Goal: Obtain resource: Download file/media

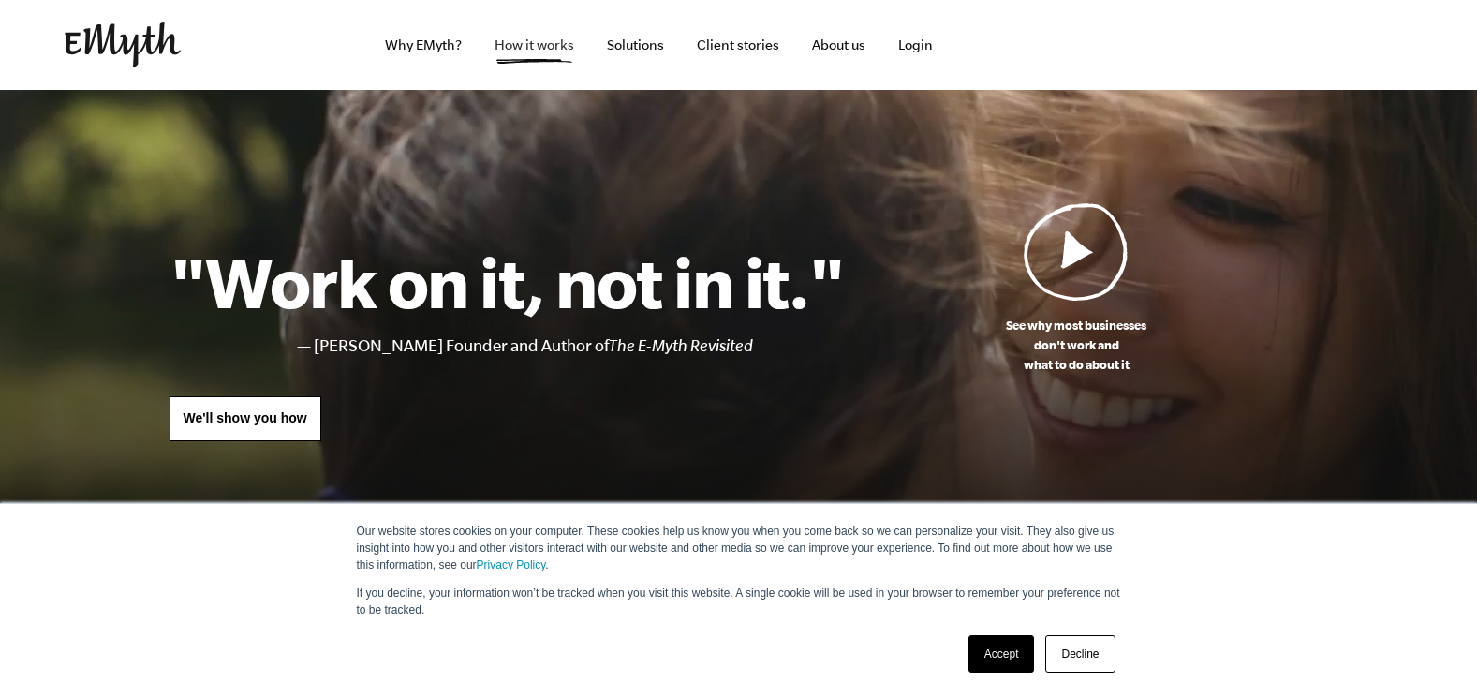
click at [566, 44] on link "How it works" at bounding box center [535, 45] width 110 height 90
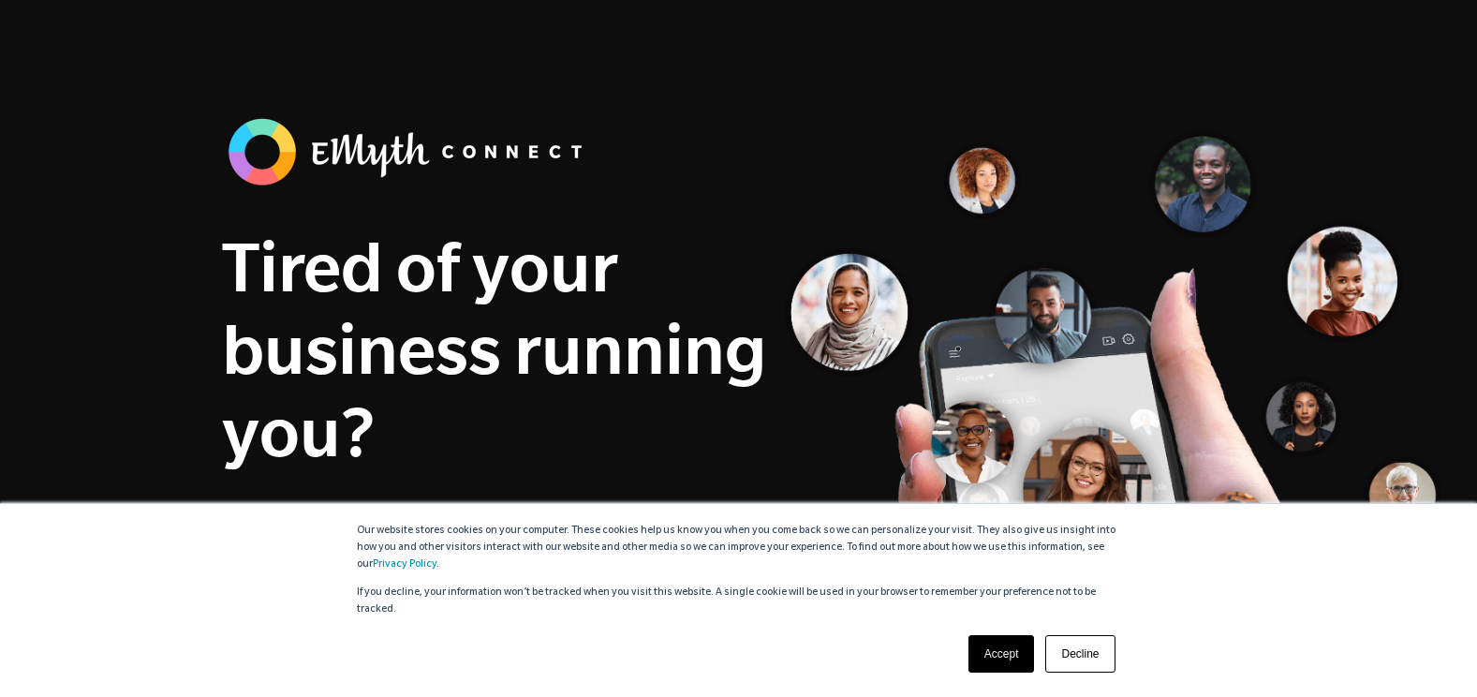
click at [982, 671] on link "Accept" at bounding box center [1002, 653] width 67 height 37
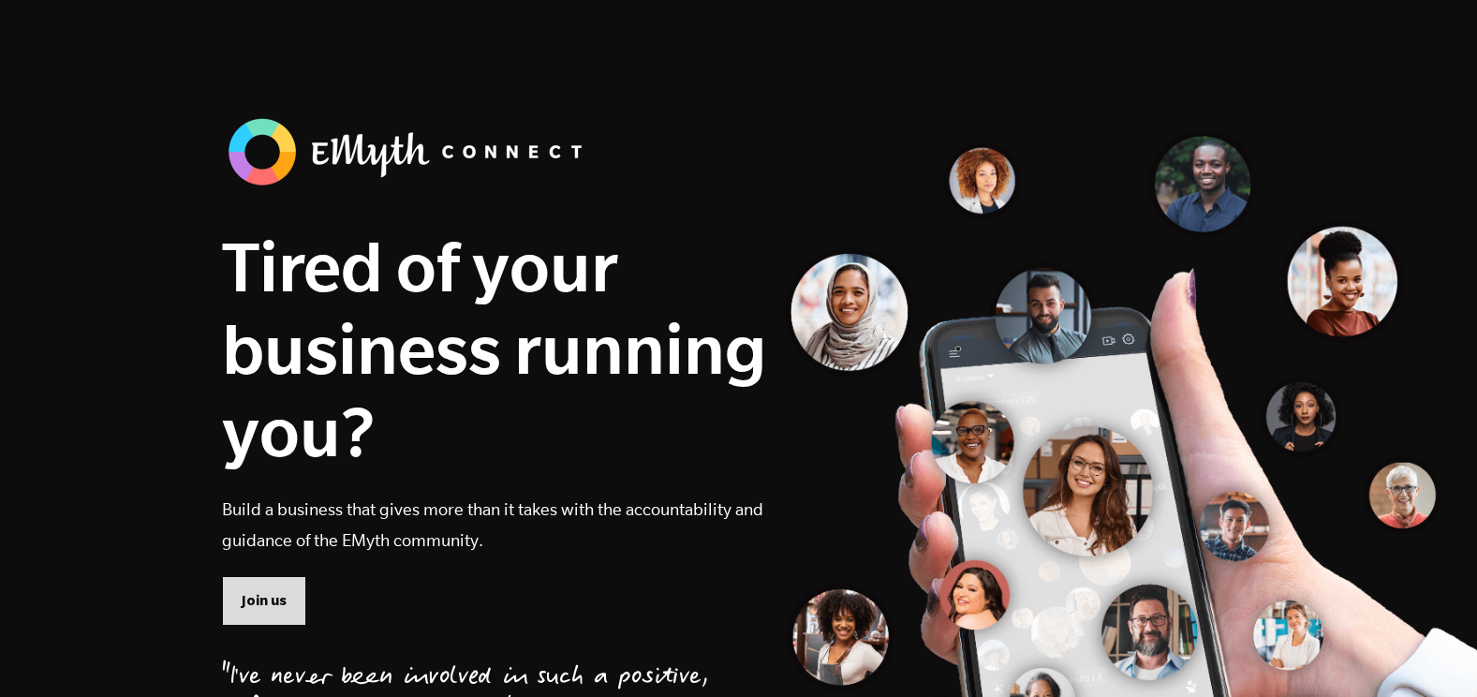
click at [248, 611] on span "Join us" at bounding box center [264, 600] width 45 height 21
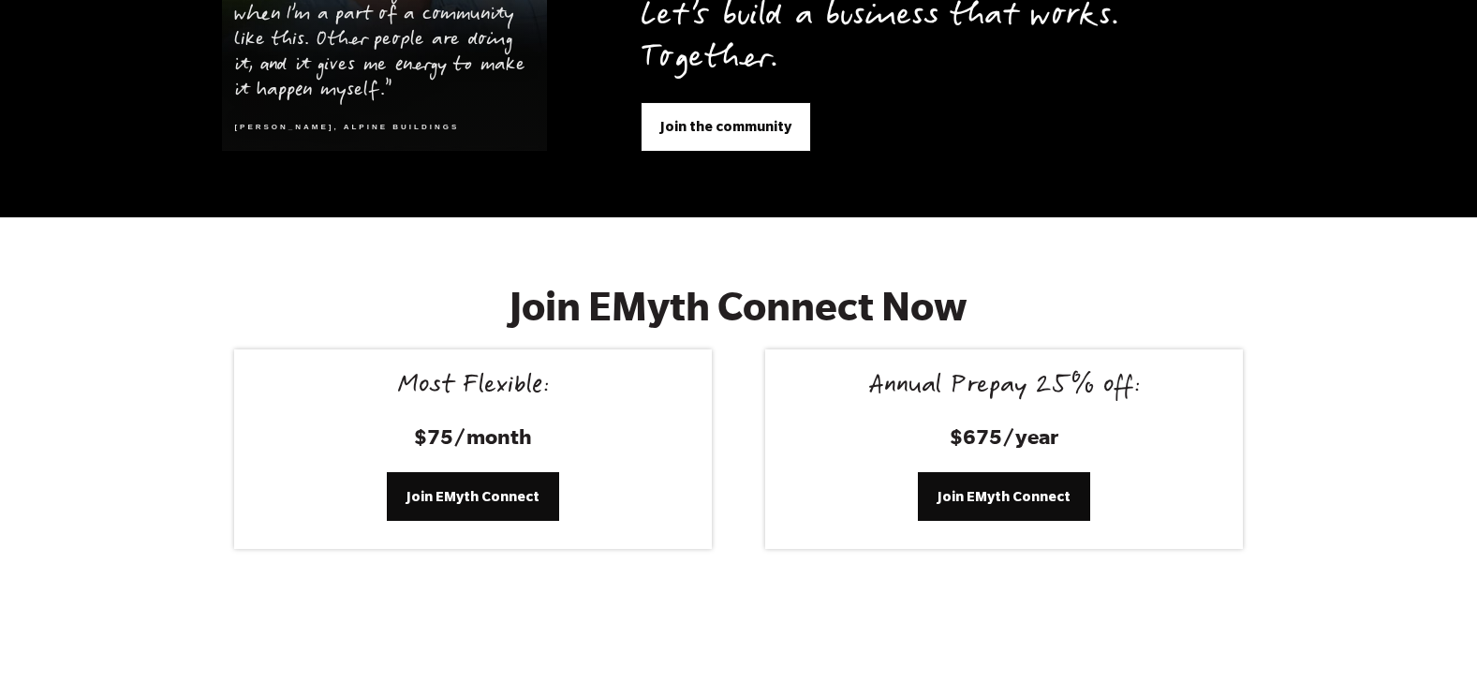
scroll to position [7724, 0]
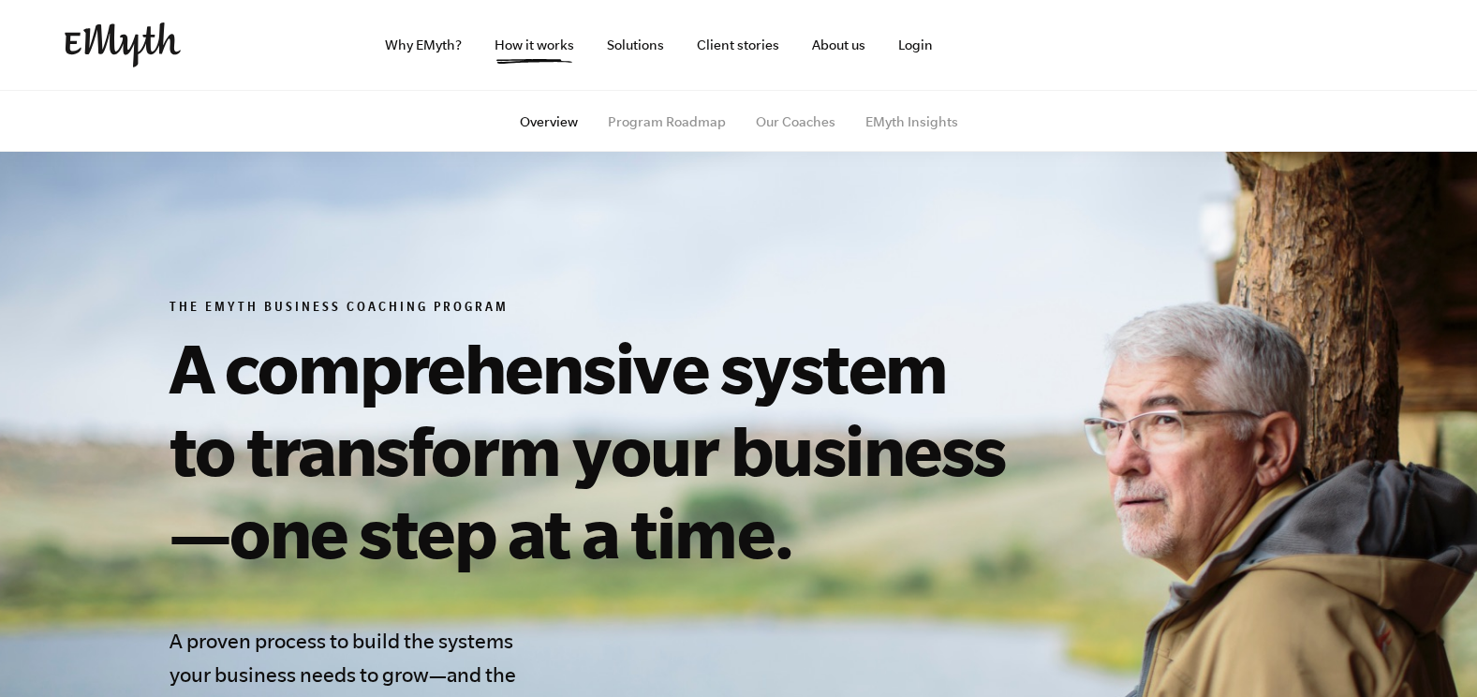
drag, startPoint x: 1148, startPoint y: 127, endPoint x: 942, endPoint y: 175, distance: 211.6
click at [942, 175] on section "The EMyth Business Coaching Program A comprehensive system to transform your bu…" at bounding box center [738, 646] width 1477 height 1113
click at [516, 55] on link "How it works" at bounding box center [535, 45] width 110 height 90
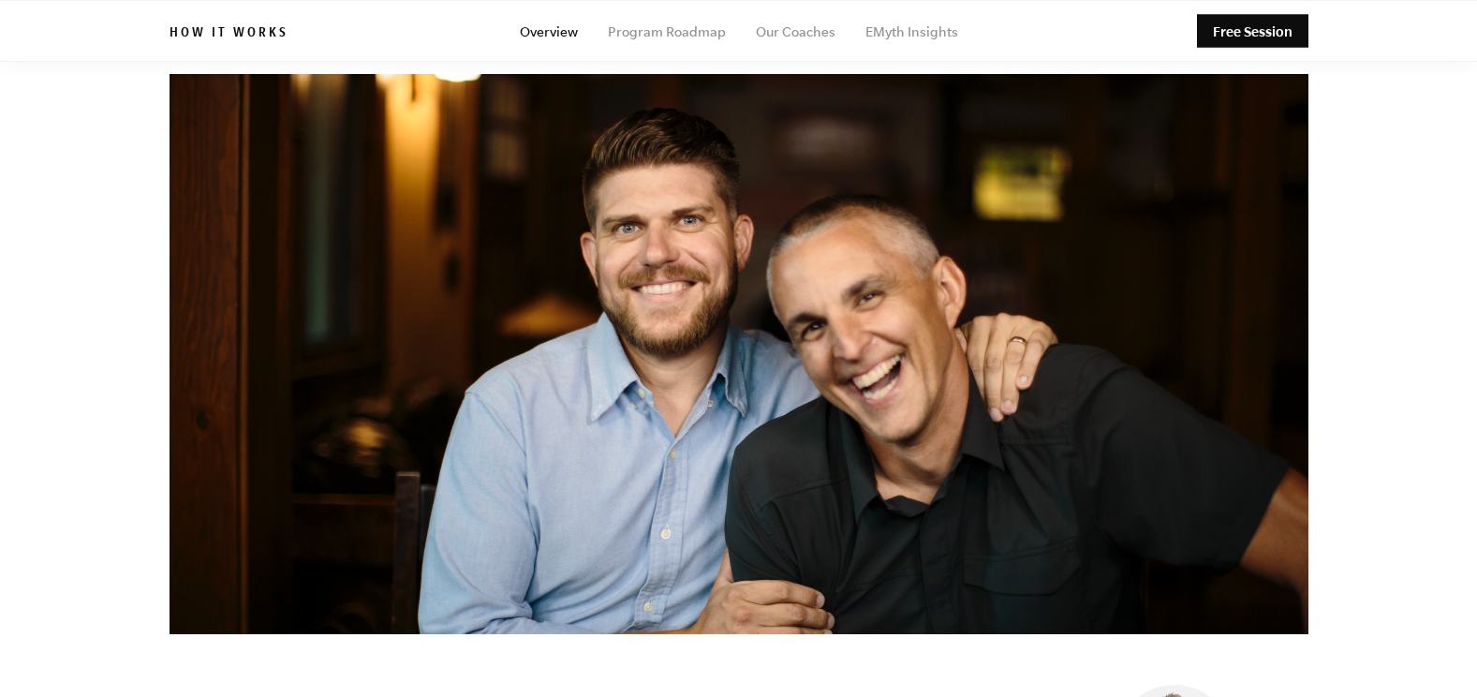
scroll to position [3747, 0]
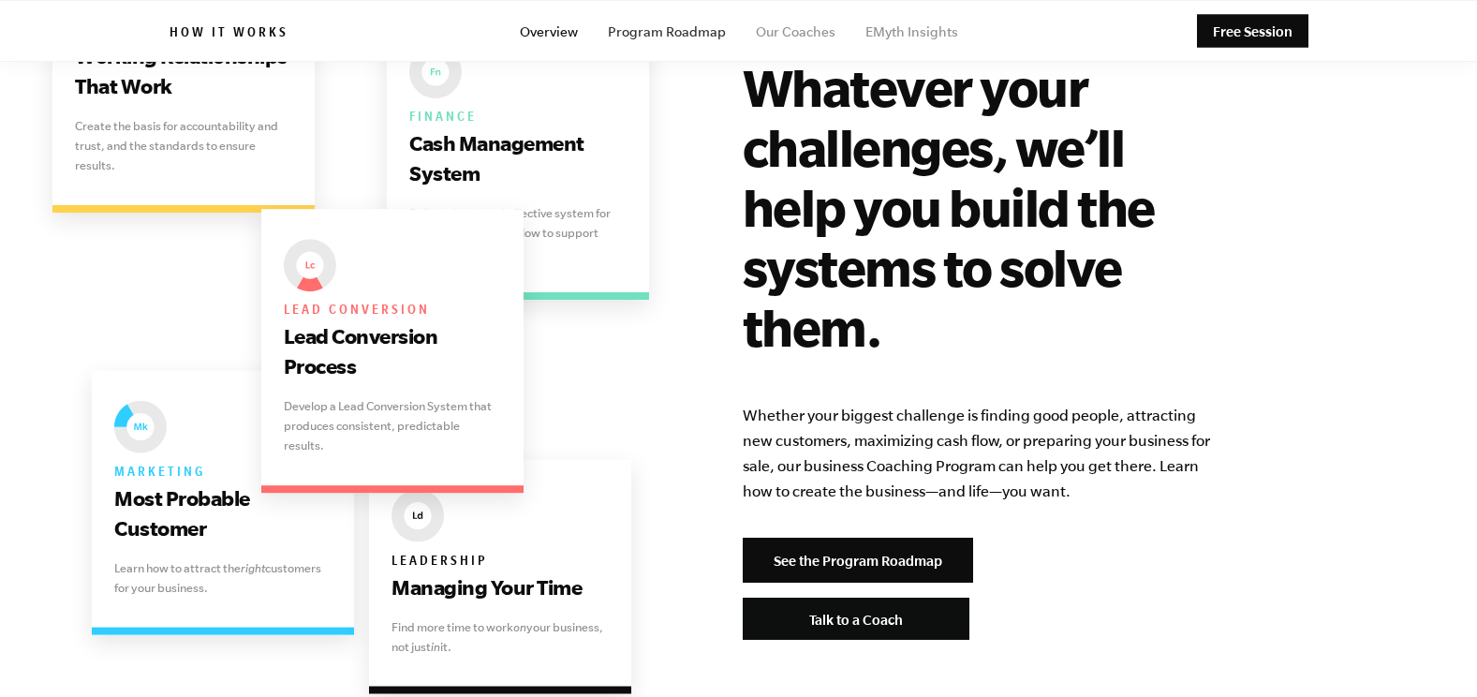
click at [680, 33] on link "Program Roadmap" at bounding box center [667, 31] width 118 height 15
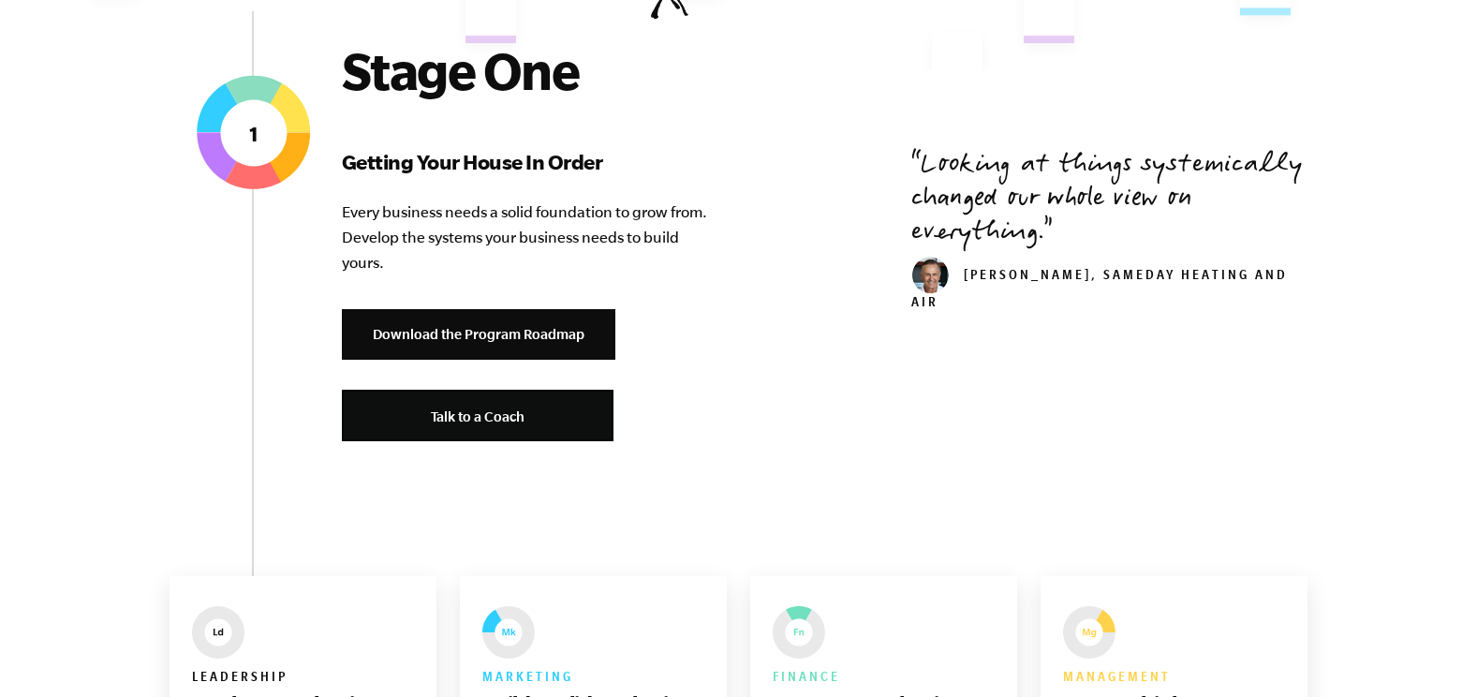
scroll to position [749, 0]
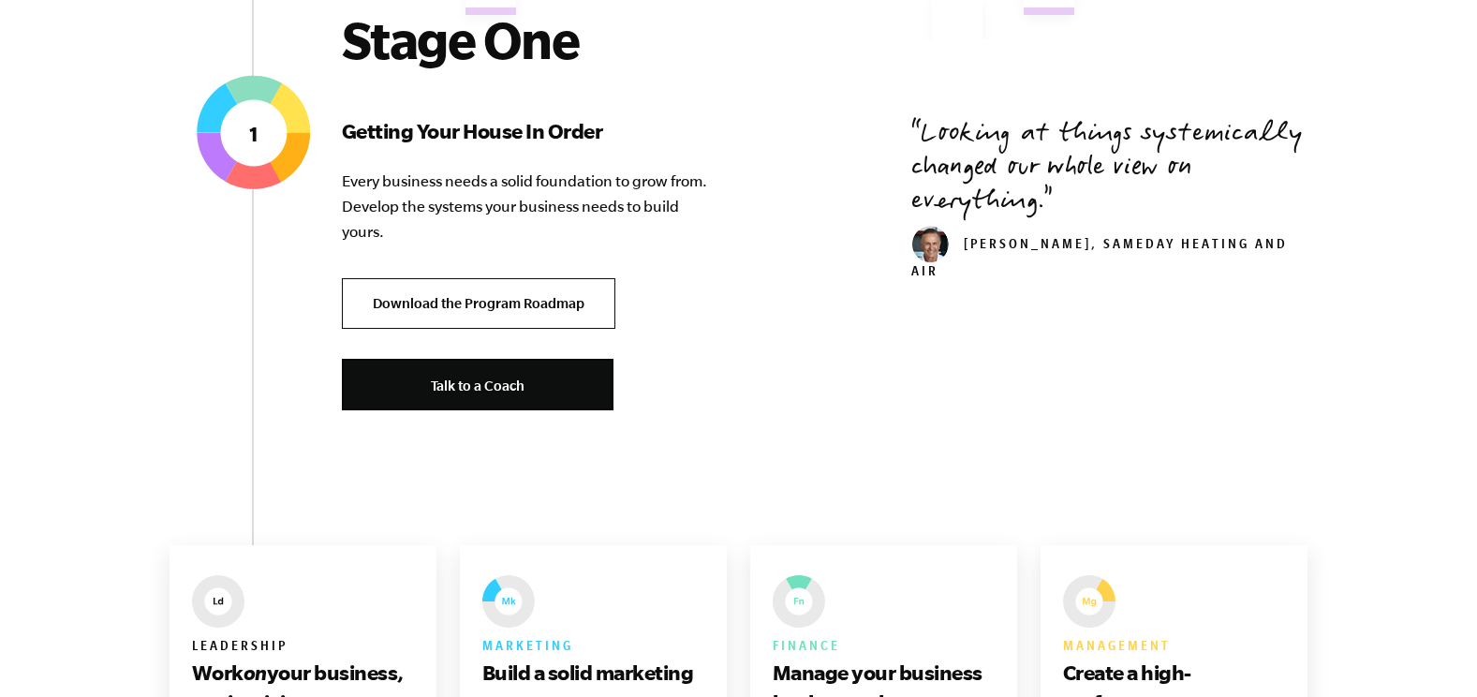
click at [587, 300] on link "Download the Program Roadmap" at bounding box center [479, 304] width 274 height 52
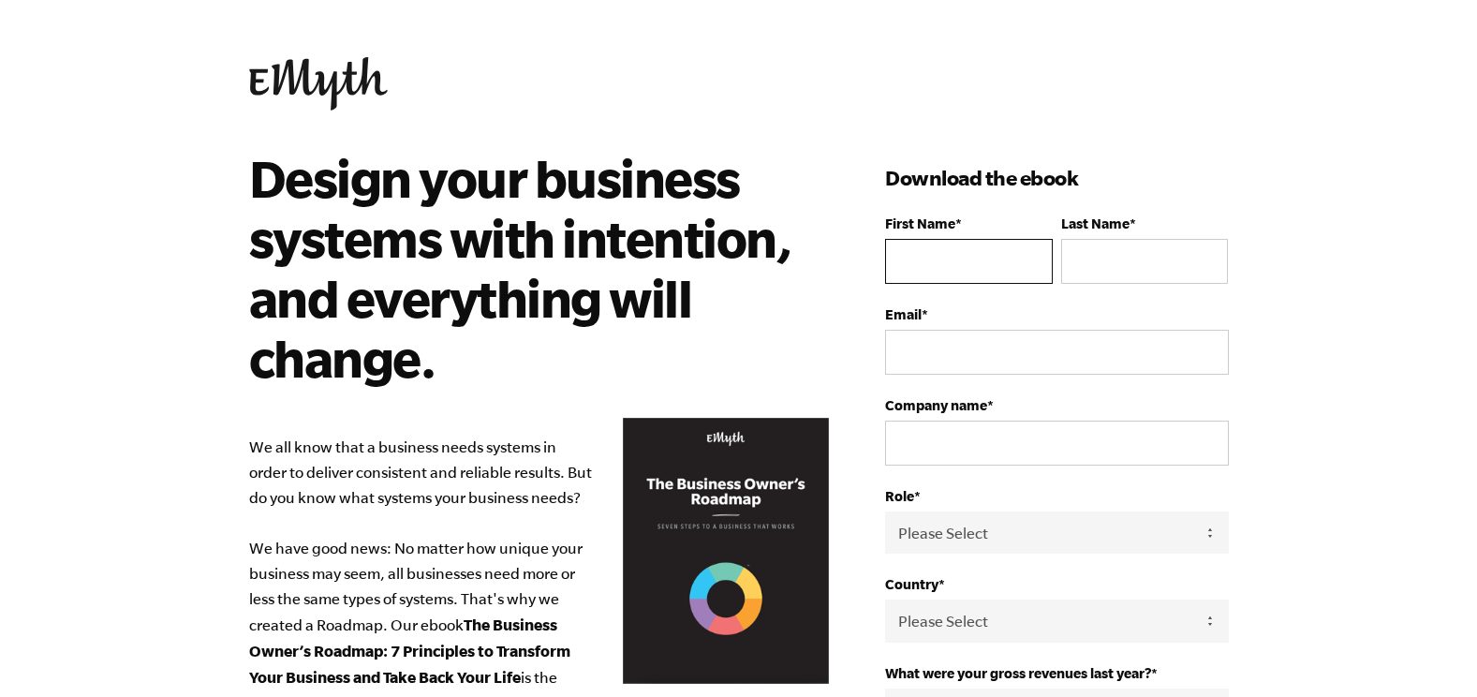
click at [951, 253] on input "First Name *" at bounding box center [968, 261] width 167 height 45
type input "NaCl"
type input "Salt Spa"
type input "info@naclsaltspa.com"
type input "Bulldogs comics"
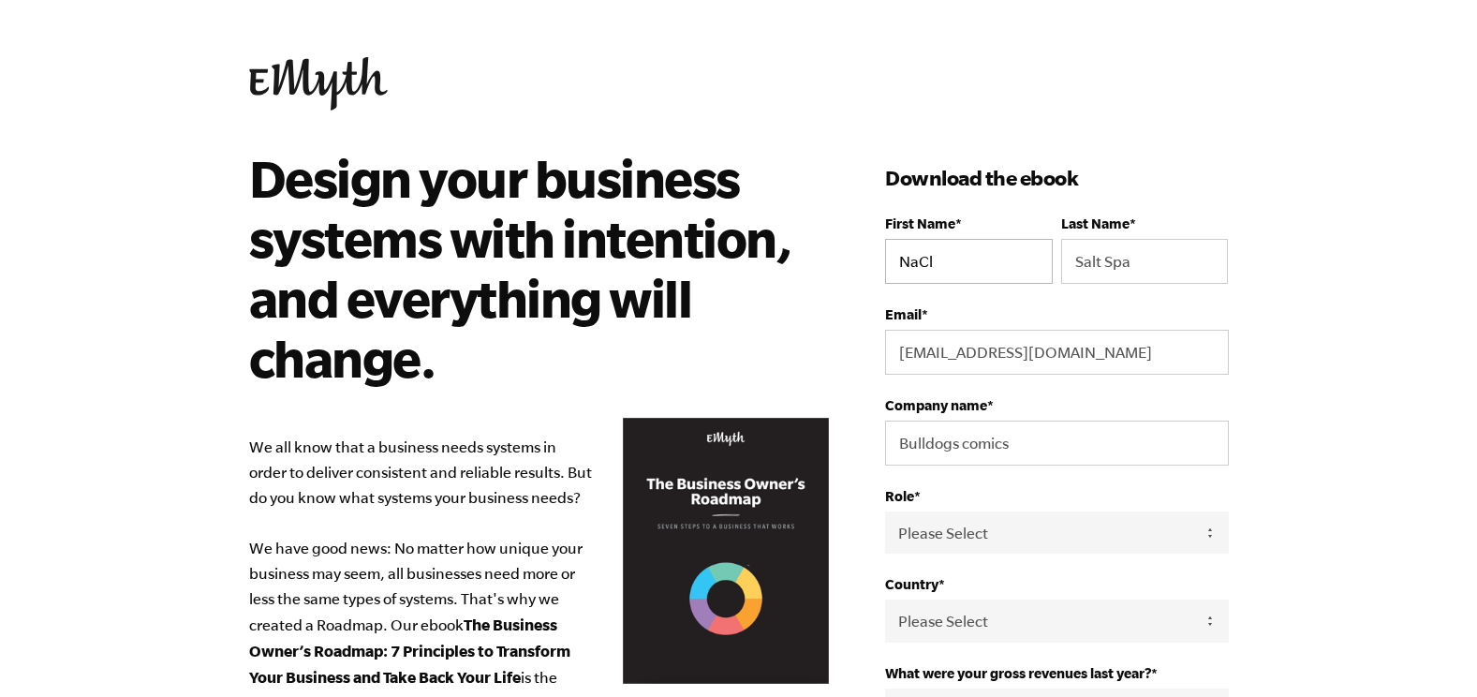
select select "United States"
type input "19375084529"
type input "Melinda"
click at [1184, 250] on input "Salt Spa" at bounding box center [1144, 261] width 167 height 45
drag, startPoint x: 1143, startPoint y: 255, endPoint x: 987, endPoint y: 253, distance: 155.5
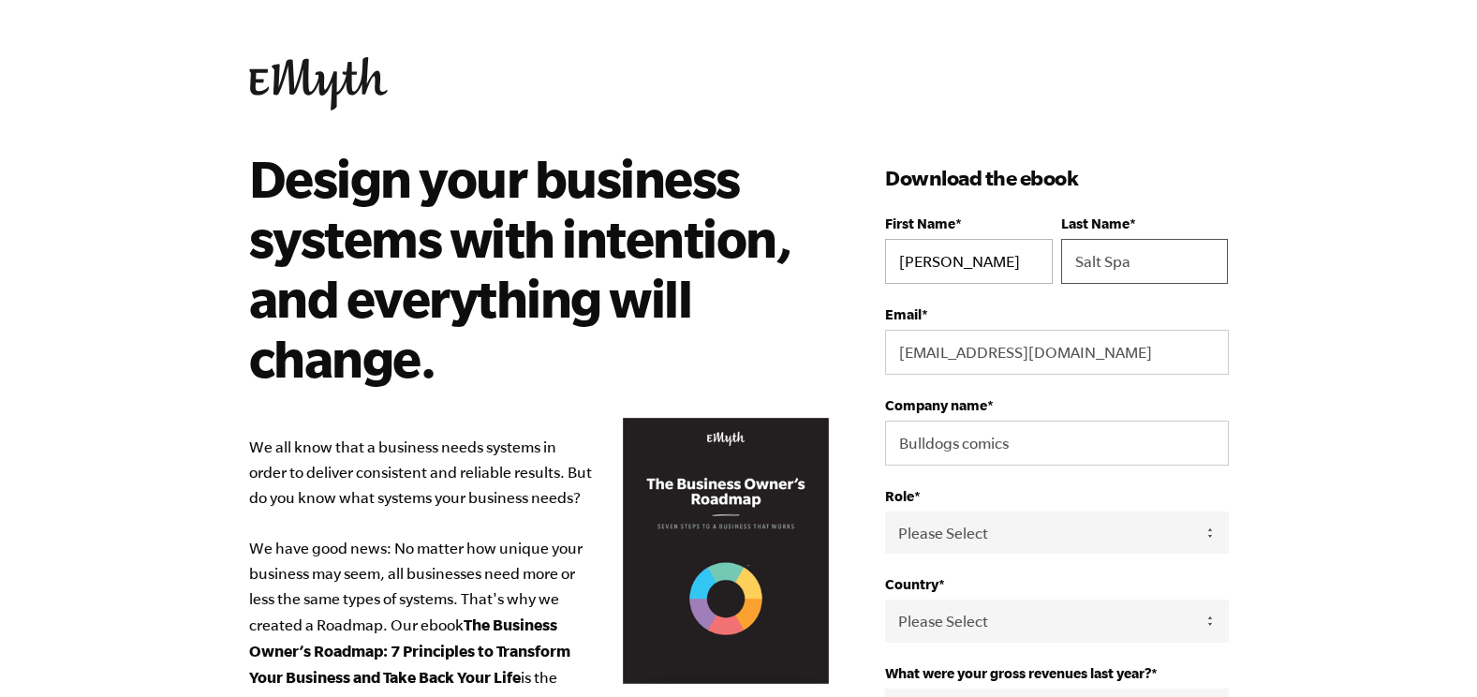
click at [1011, 256] on fieldset "First Name * Melinda Last Name * Salt Spa" at bounding box center [1056, 260] width 343 height 91
type input "Kondracki"
click at [1283, 429] on body "Design your business systems with intention, and everything will change. We all…" at bounding box center [738, 348] width 1477 height 697
drag, startPoint x: 1158, startPoint y: 459, endPoint x: 621, endPoint y: 394, distance: 540.6
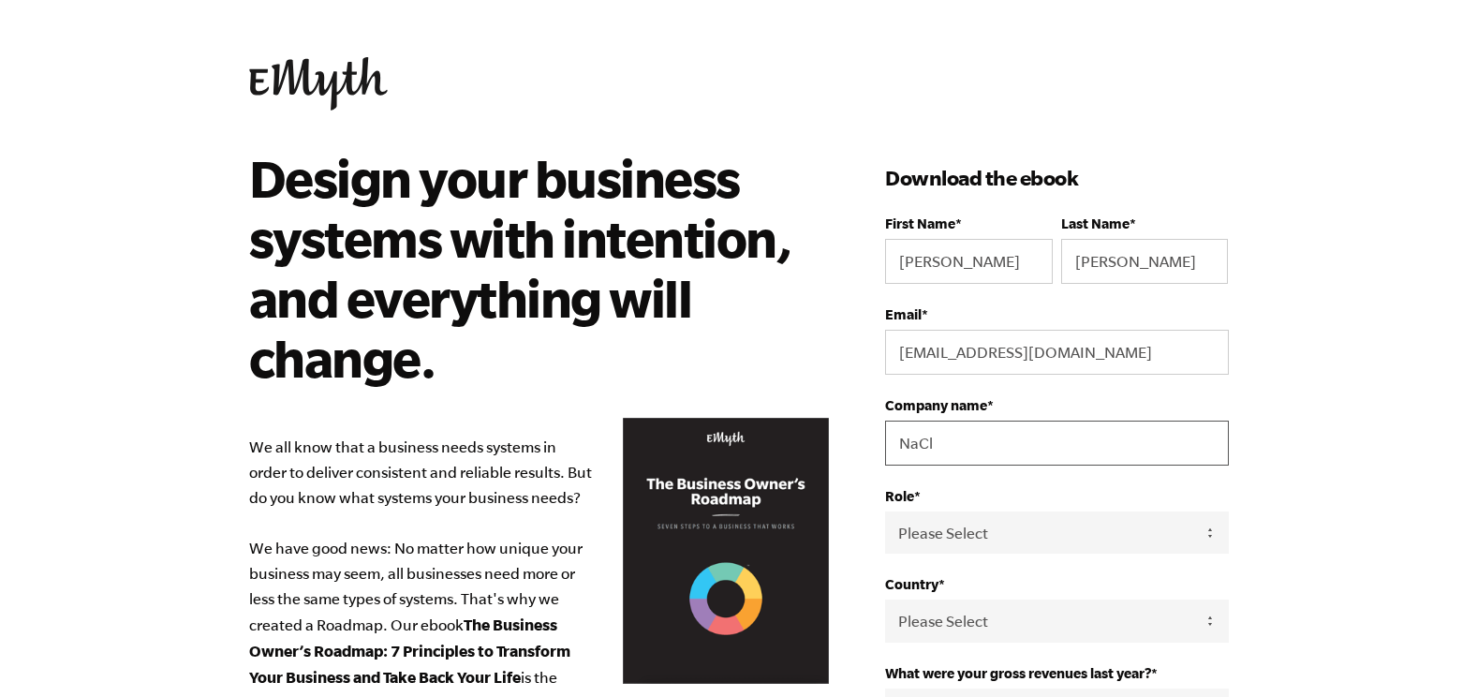
type input "NaCl Salt Spa"
click at [1351, 571] on body "Design your business systems with intention, and everything will change. We all…" at bounding box center [738, 348] width 1477 height 697
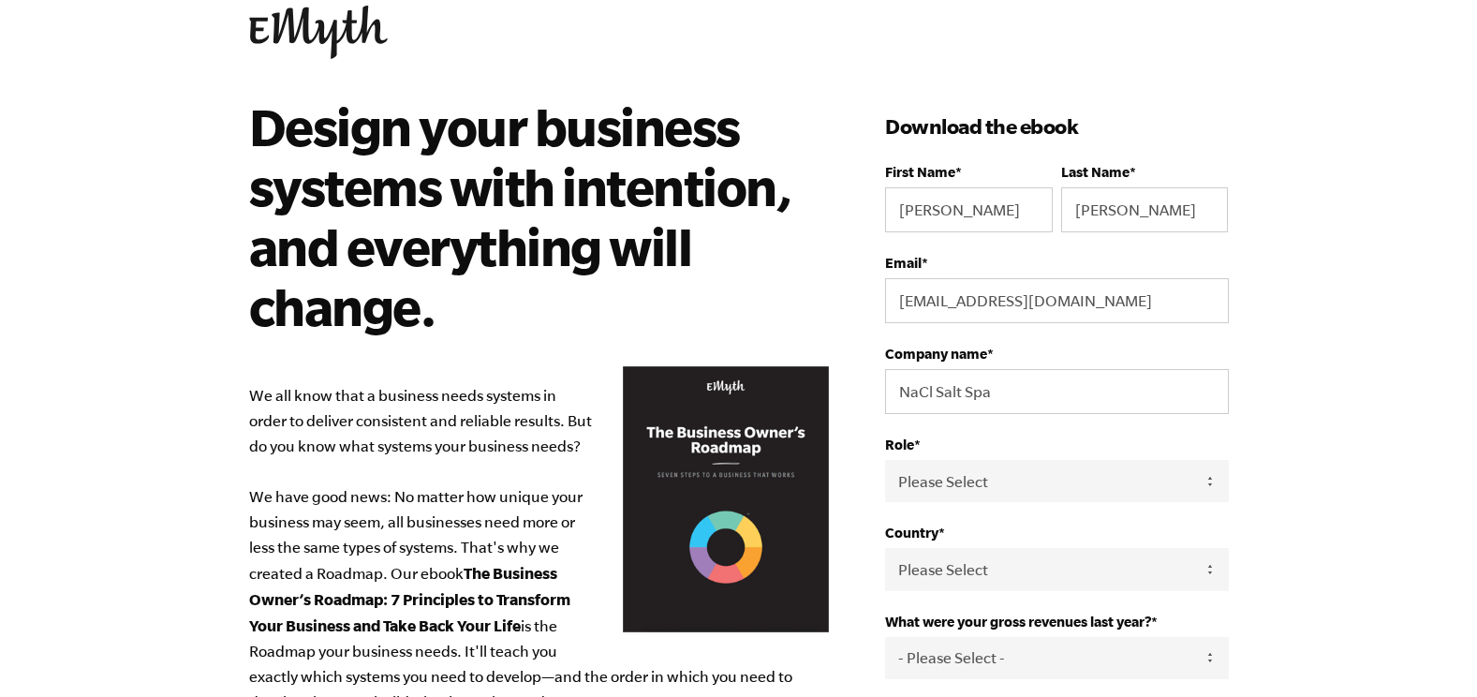
scroll to position [94, 0]
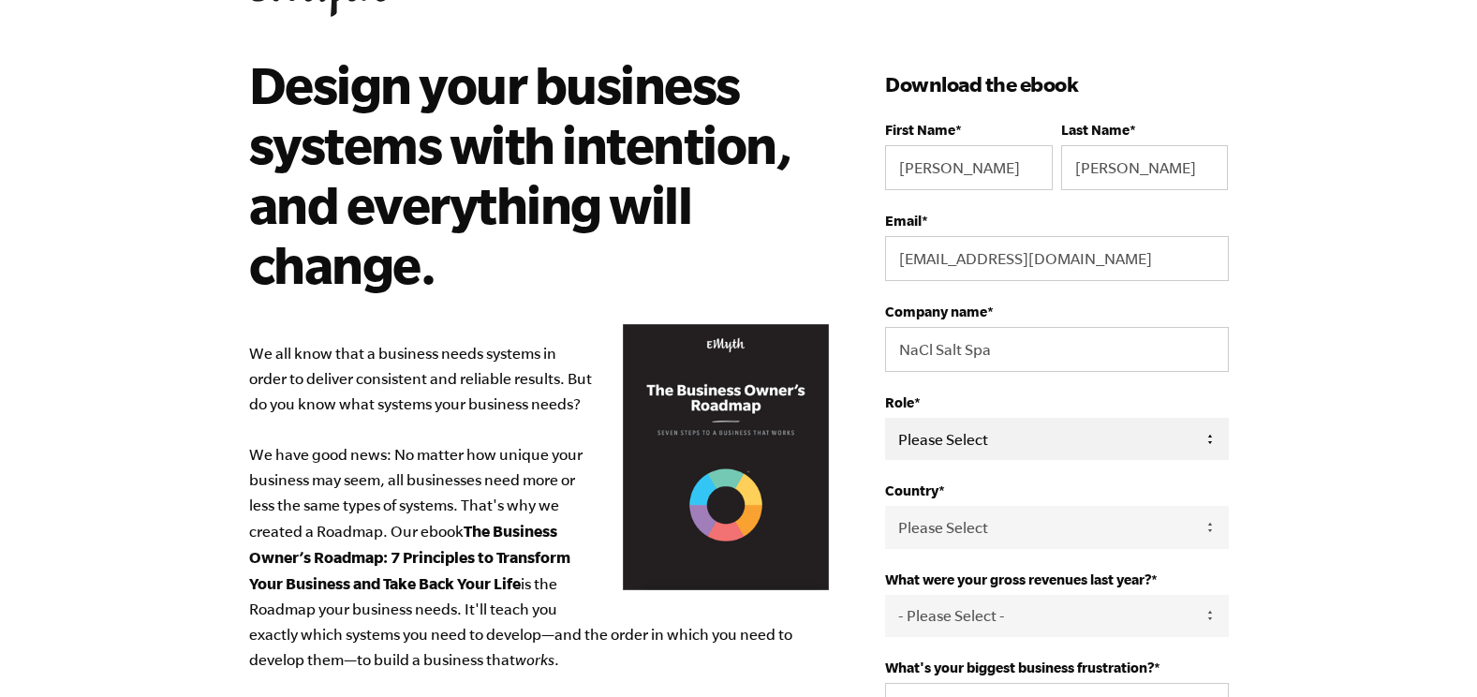
click at [1207, 442] on select "Please Select Owner Partner / Co-Owner Executive Employee / Other" at bounding box center [1056, 439] width 343 height 42
select select "Owner"
click at [885, 418] on select "Please Select Owner Partner / Co-Owner Executive Employee / Other" at bounding box center [1056, 439] width 343 height 42
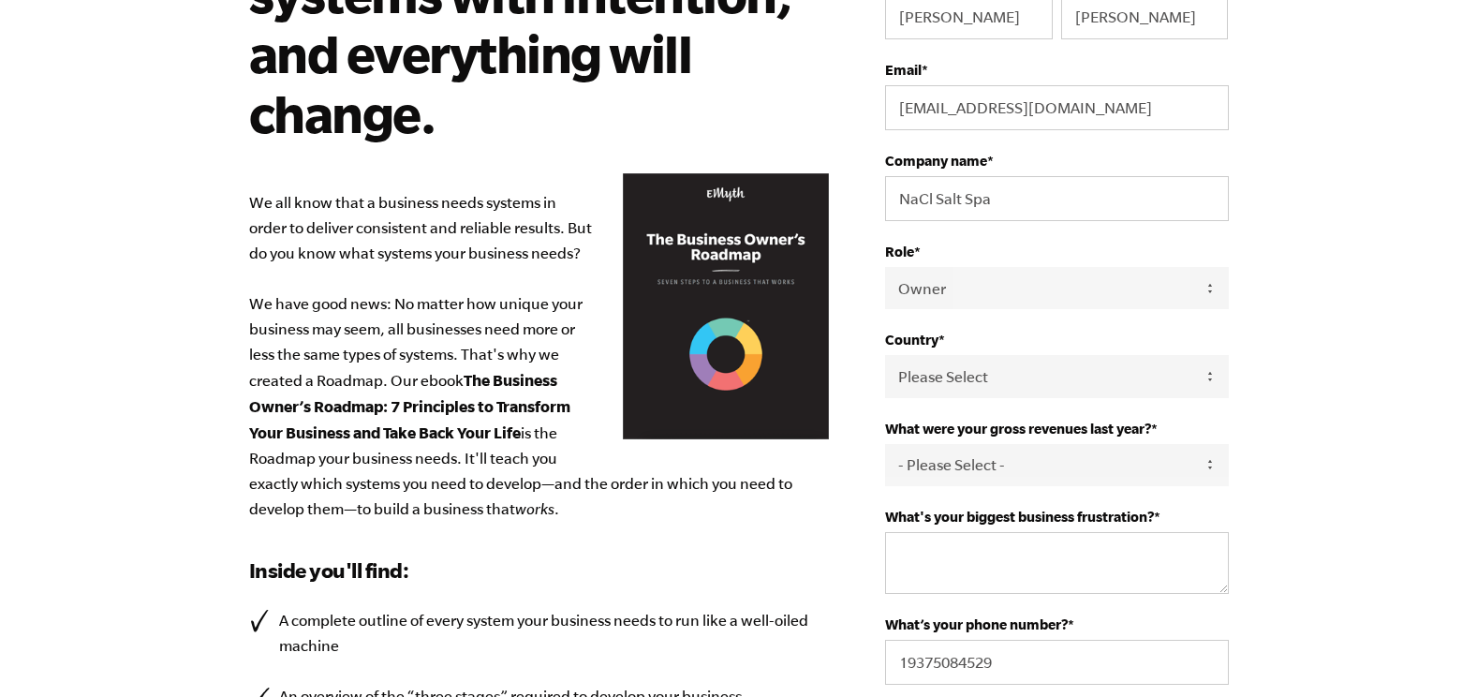
scroll to position [281, 0]
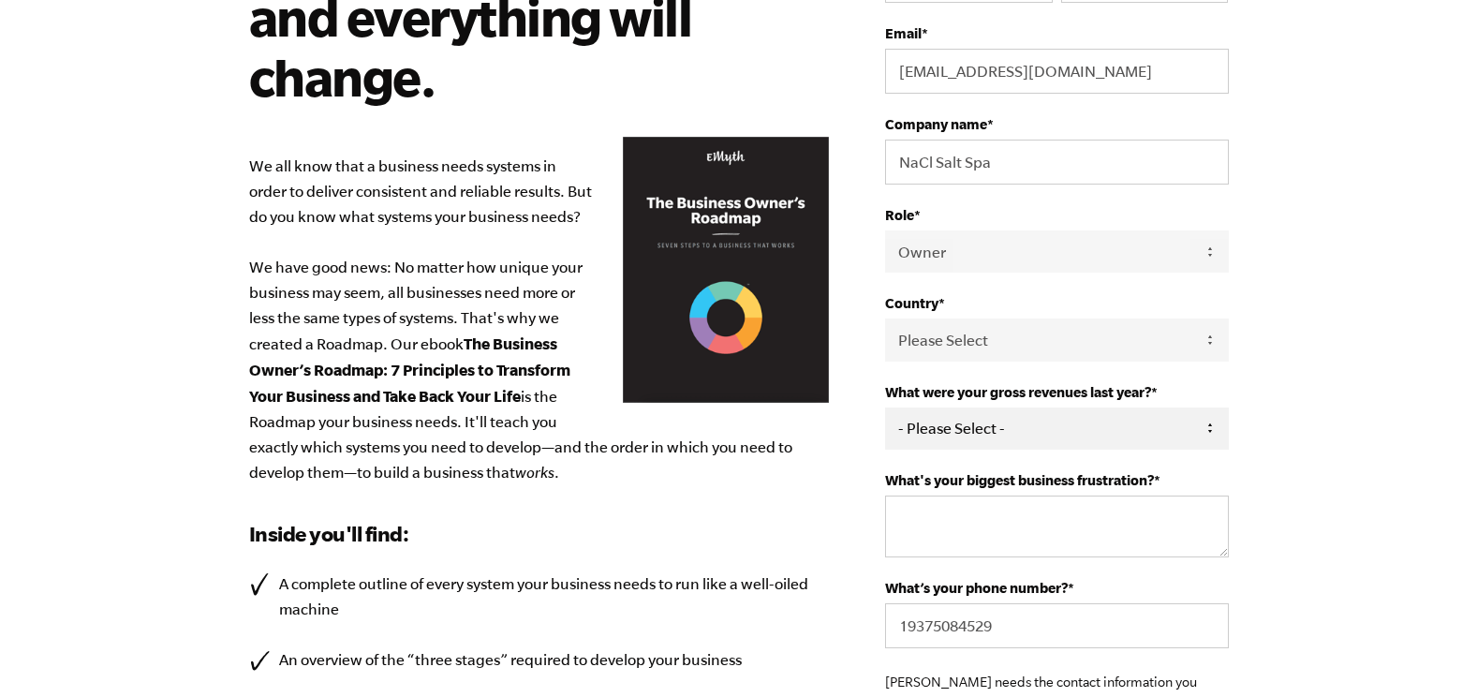
click at [1151, 437] on select "- Please Select - 0-75K 76-150K 151-275K 276-500K 501-750K 751-1M 1-2.5M 2.5-5M…" at bounding box center [1056, 428] width 343 height 42
select select "76-150K"
click at [885, 407] on select "- Please Select - 0-75K 76-150K 151-275K 276-500K 501-750K 751-1M 1-2.5M 2.5-5M…" at bounding box center [1056, 428] width 343 height 42
click at [1375, 416] on html "Design your business systems with intention, and everything will change. We all…" at bounding box center [738, 67] width 1477 height 697
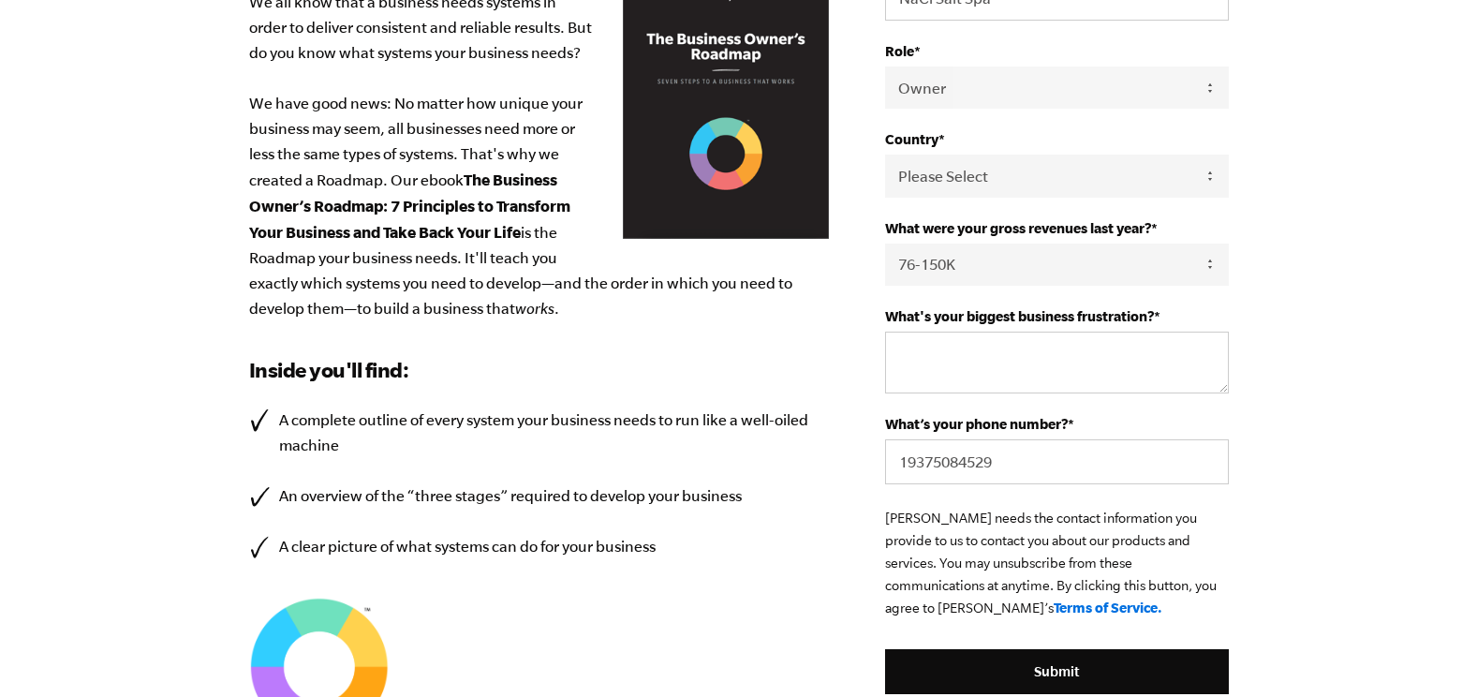
scroll to position [468, 0]
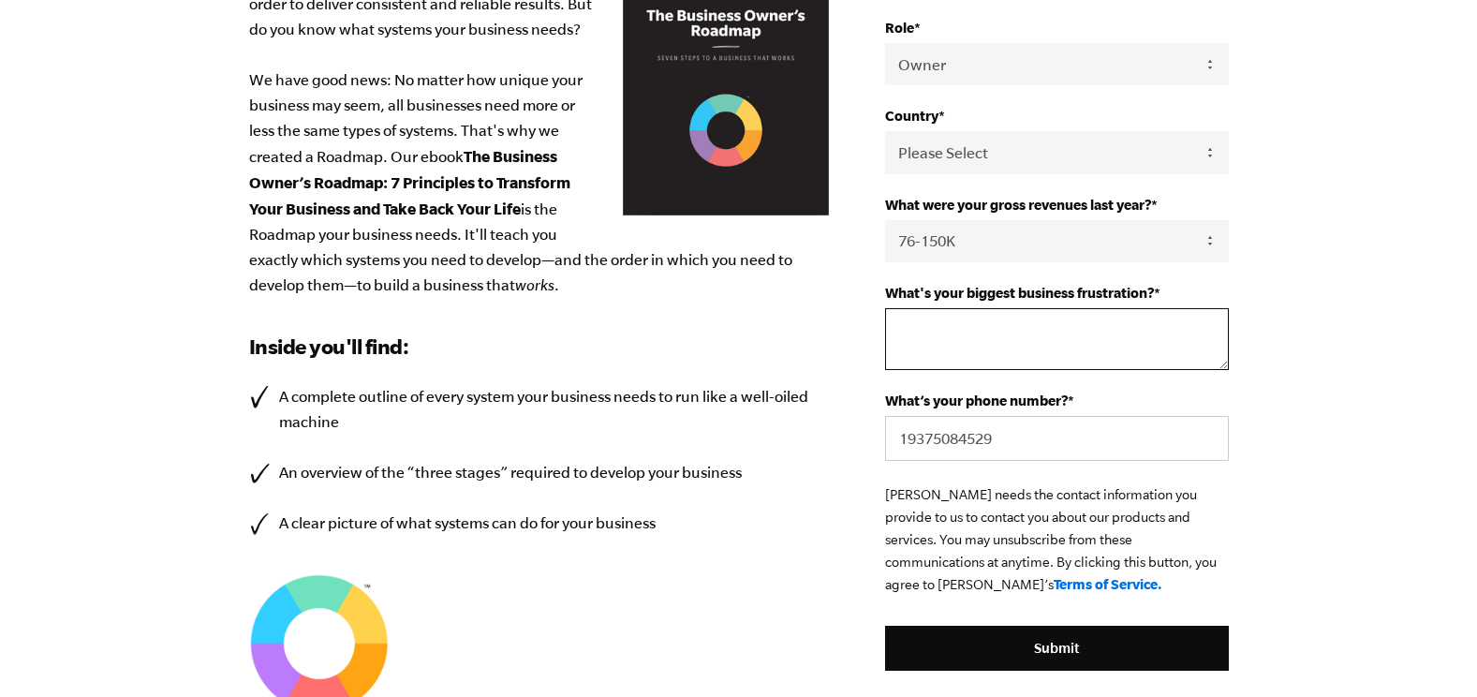
click at [1159, 332] on textarea "What's your biggest business frustration? *" at bounding box center [1056, 339] width 343 height 62
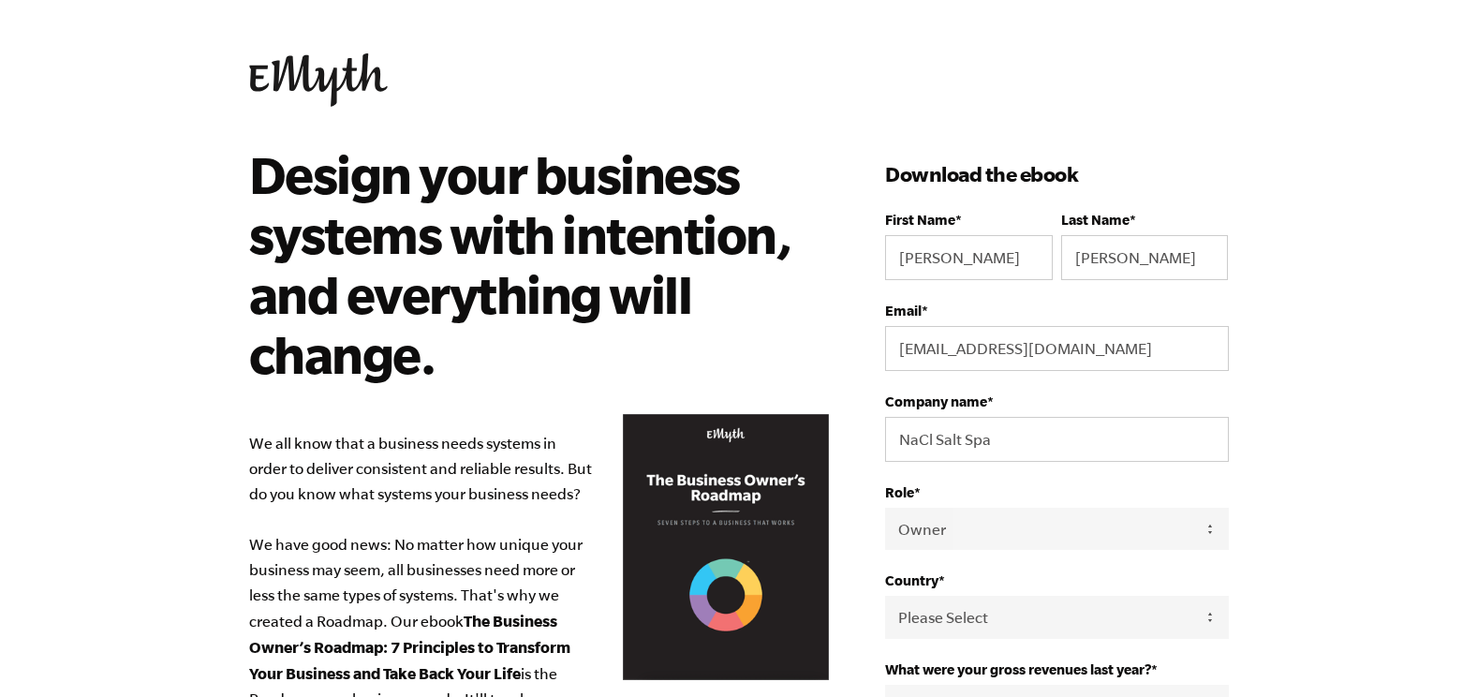
scroll to position [0, 0]
